Goal: Transaction & Acquisition: Purchase product/service

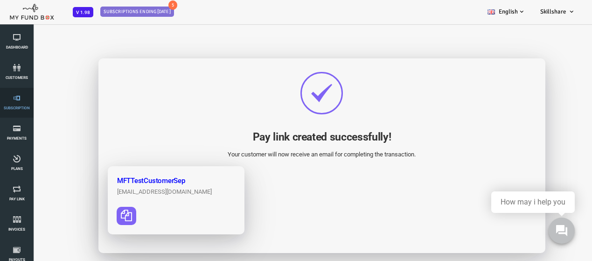
click at [16, 101] on icon at bounding box center [17, 97] width 28 height 7
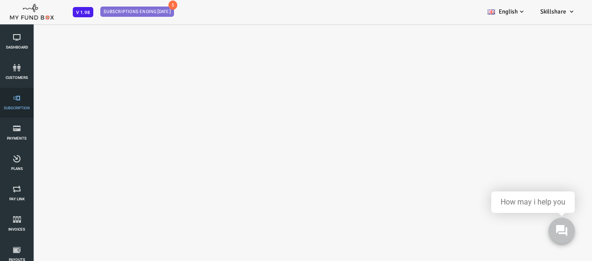
select select "100"
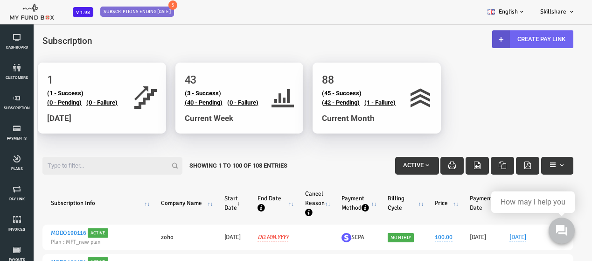
click at [522, 45] on link "Create Pay Link" at bounding box center [509, 39] width 81 height 18
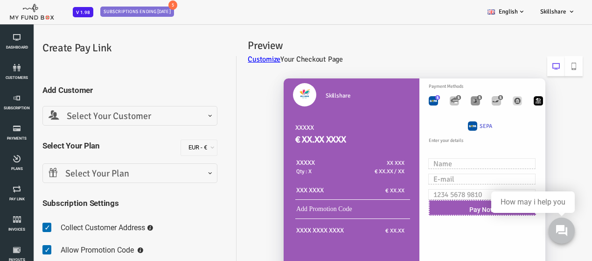
click at [25, 123] on span at bounding box center [25, 123] width 0 height 0
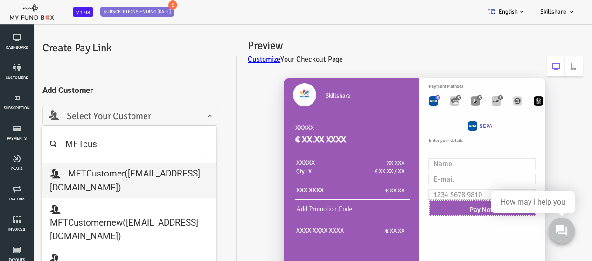
scroll to position [137, 0]
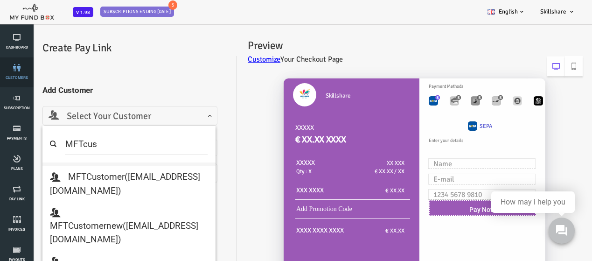
type input "MFTcus"
click at [22, 70] on icon at bounding box center [17, 67] width 28 height 7
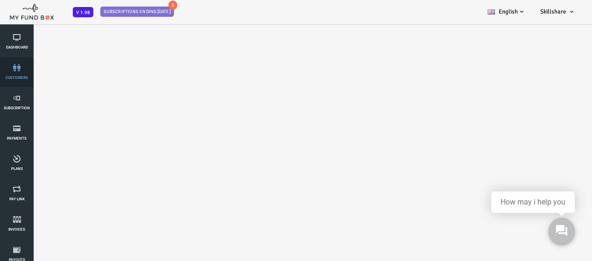
scroll to position [0, 0]
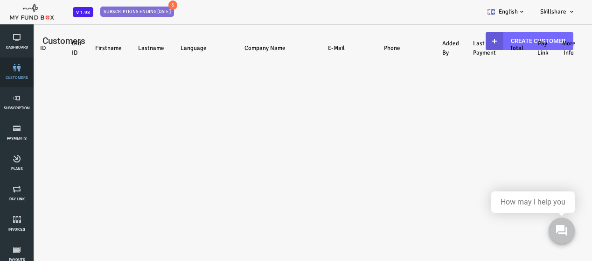
select select "100"
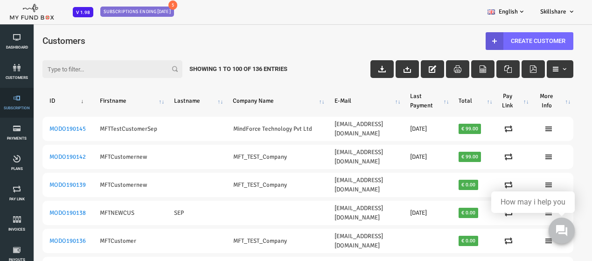
click at [5, 99] on icon at bounding box center [17, 97] width 28 height 7
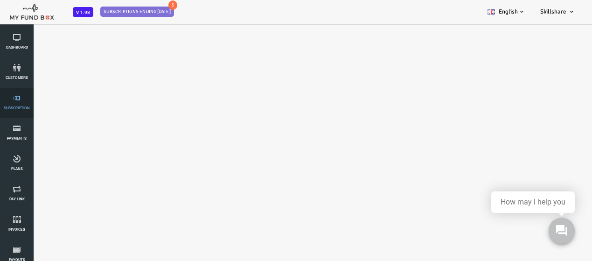
select select "100"
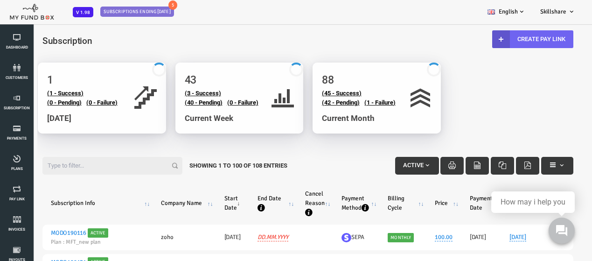
click at [533, 39] on link "Create Pay Link" at bounding box center [509, 39] width 81 height 18
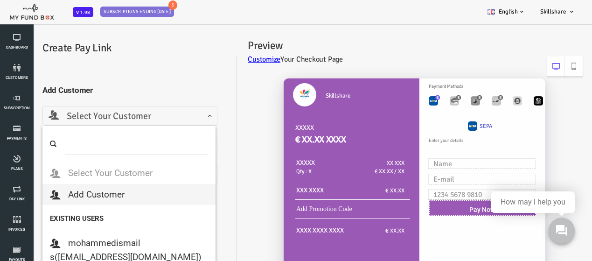
click at [129, 116] on span "Select Your Customer" at bounding box center [106, 116] width 163 height 14
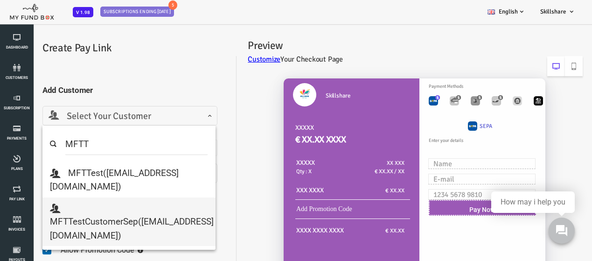
type input "MFTT"
select select "[EMAIL_ADDRESS][DOMAIN_NAME]"
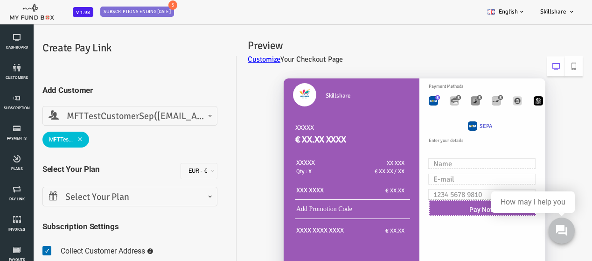
click at [113, 190] on span "Select Your Plan" at bounding box center [106, 197] width 163 height 14
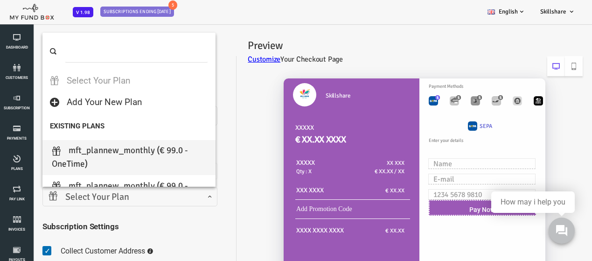
select select "MFT_Plannew_Monthly"
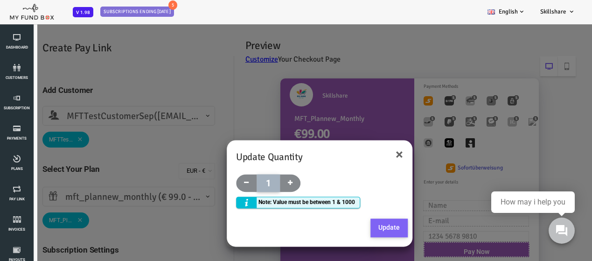
click at [361, 224] on button "Update" at bounding box center [365, 228] width 37 height 19
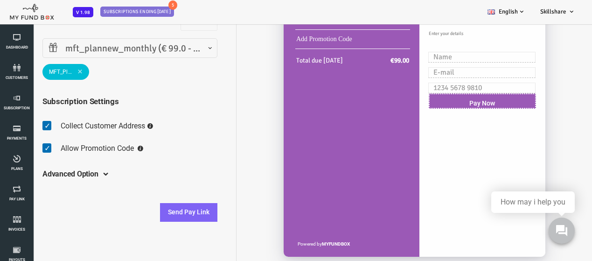
scroll to position [149, 0]
click at [175, 211] on button "Send Pay Link" at bounding box center [164, 212] width 57 height 19
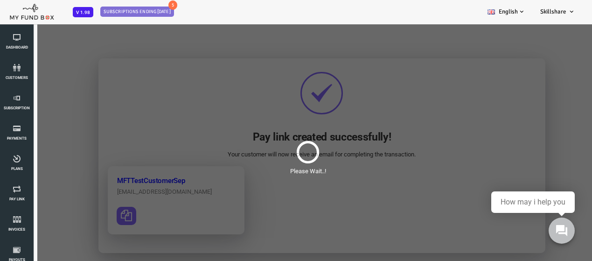
scroll to position [0, 0]
